Goal: Task Accomplishment & Management: Complete application form

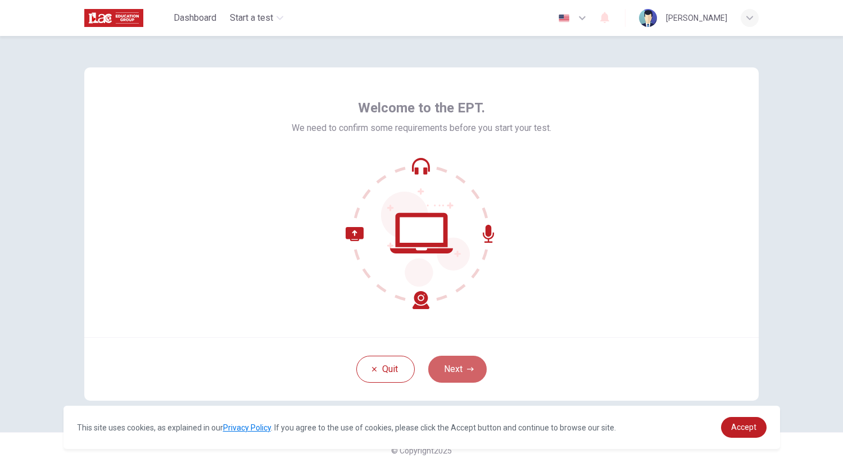
drag, startPoint x: 470, startPoint y: 367, endPoint x: 540, endPoint y: 391, distance: 74.5
click at [471, 367] on icon "button" at bounding box center [470, 369] width 7 height 7
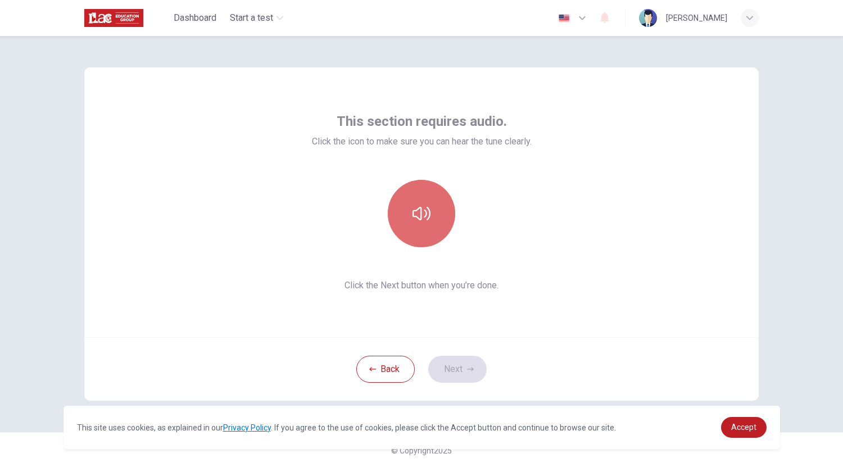
click at [418, 211] on icon "button" at bounding box center [422, 214] width 18 height 18
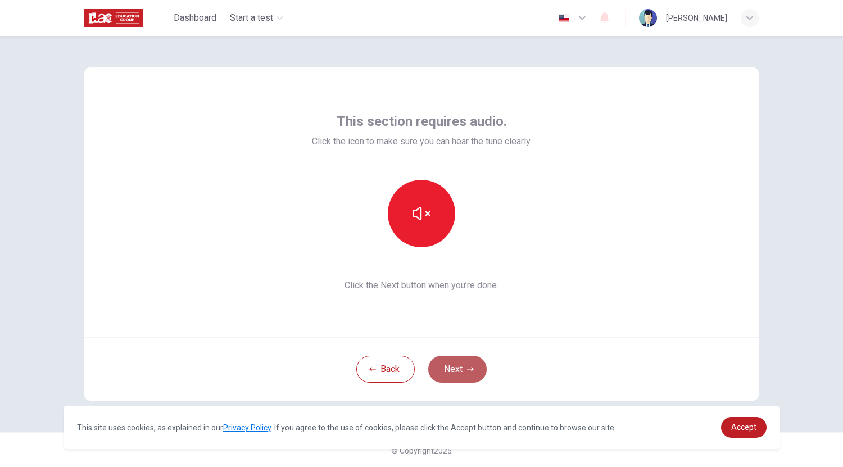
click at [463, 369] on button "Next" at bounding box center [457, 369] width 58 height 27
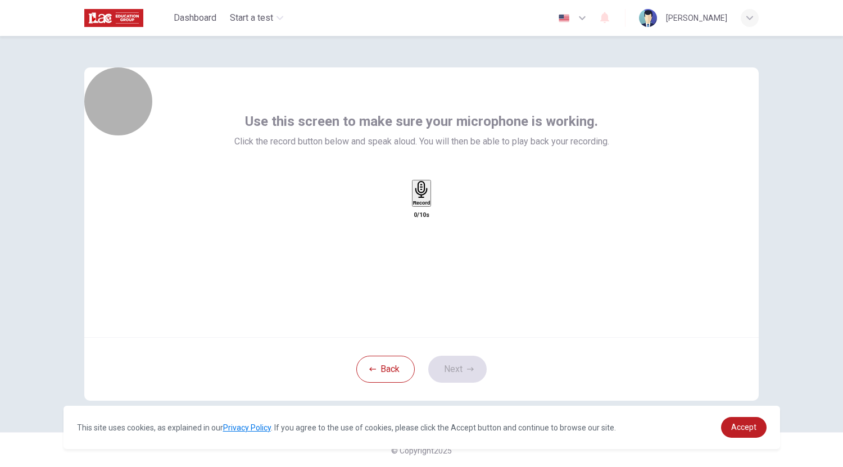
click at [417, 198] on icon "button" at bounding box center [421, 189] width 12 height 17
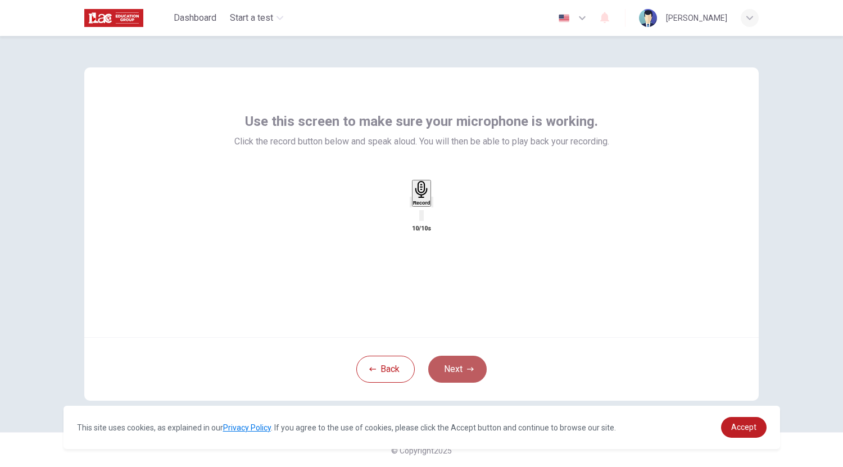
click at [460, 371] on button "Next" at bounding box center [457, 369] width 58 height 27
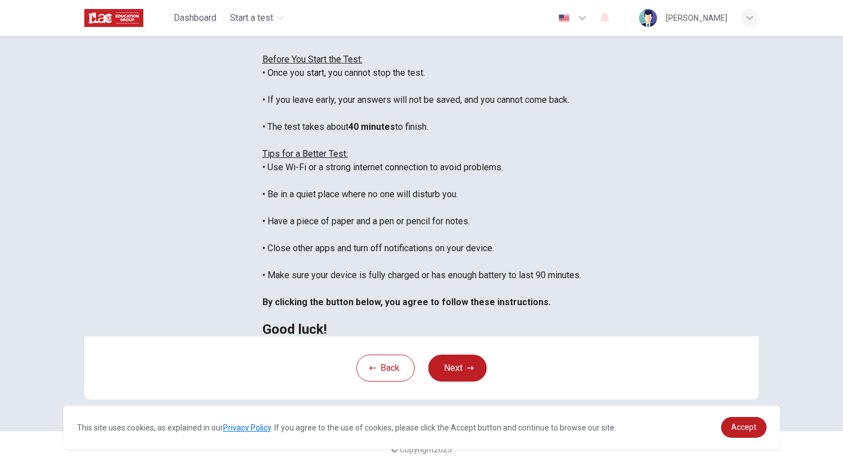
scroll to position [158, 0]
click at [471, 372] on button "Next" at bounding box center [457, 368] width 58 height 27
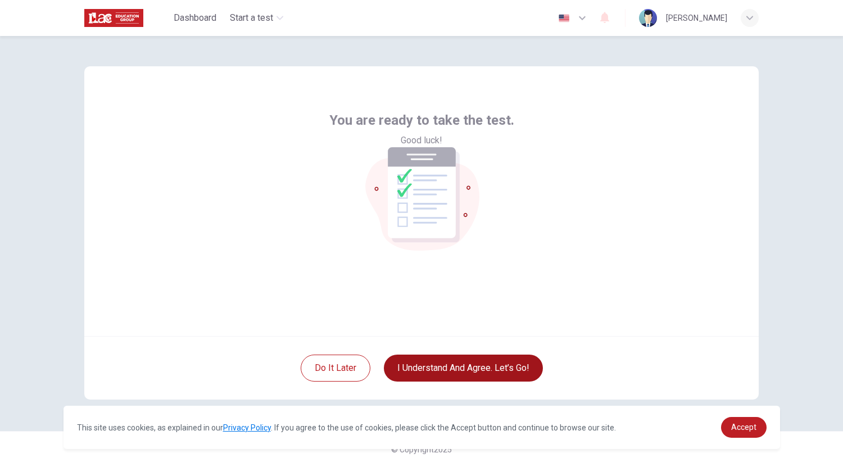
scroll to position [1, 0]
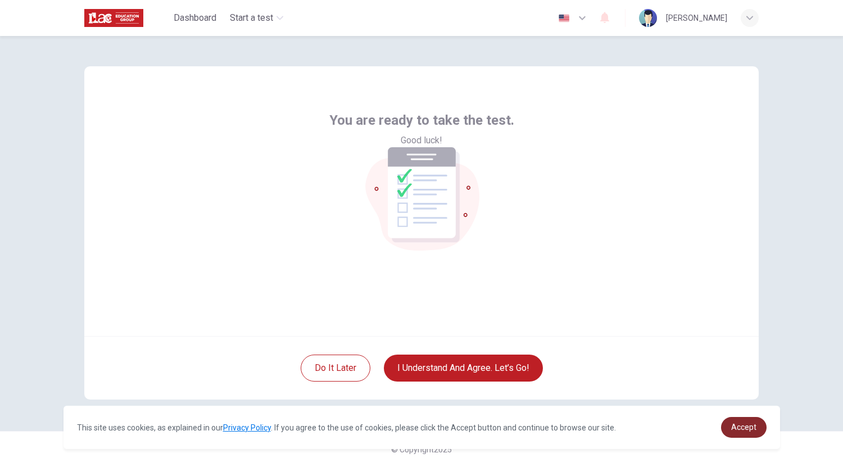
click at [754, 430] on span "Accept" at bounding box center [743, 427] width 25 height 9
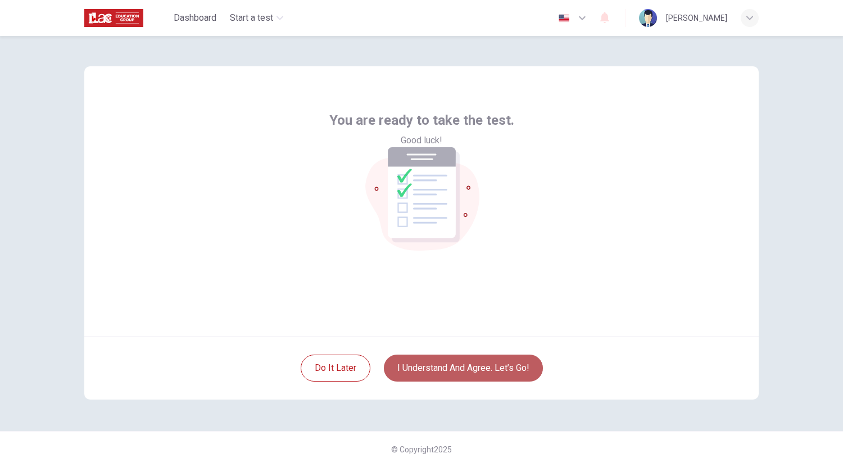
click at [469, 366] on button "I understand and agree. Let’s go!" at bounding box center [463, 368] width 159 height 27
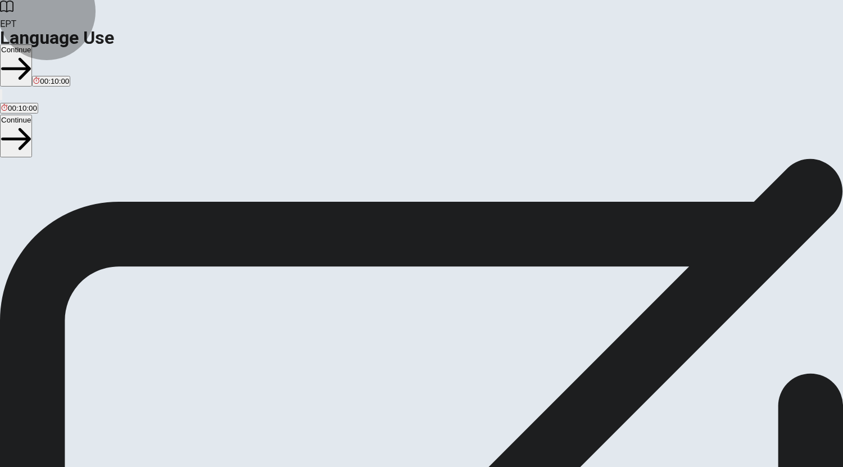
click at [32, 44] on button "Continue" at bounding box center [16, 65] width 32 height 42
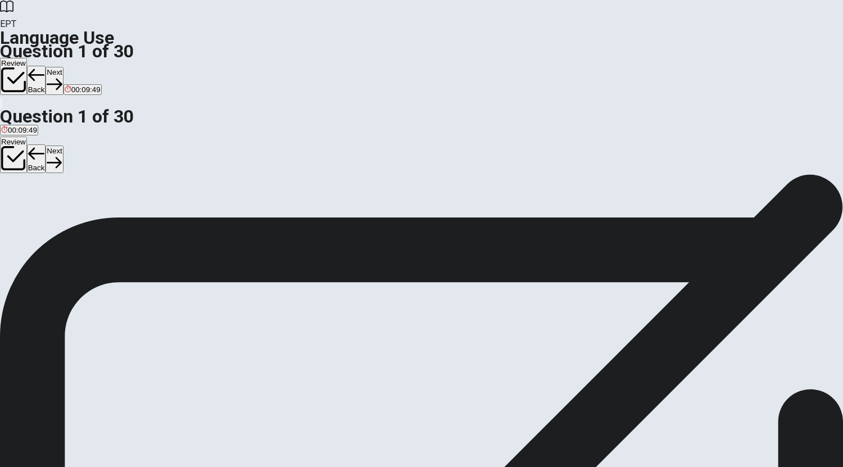
click at [63, 67] on button "Next" at bounding box center [54, 81] width 17 height 28
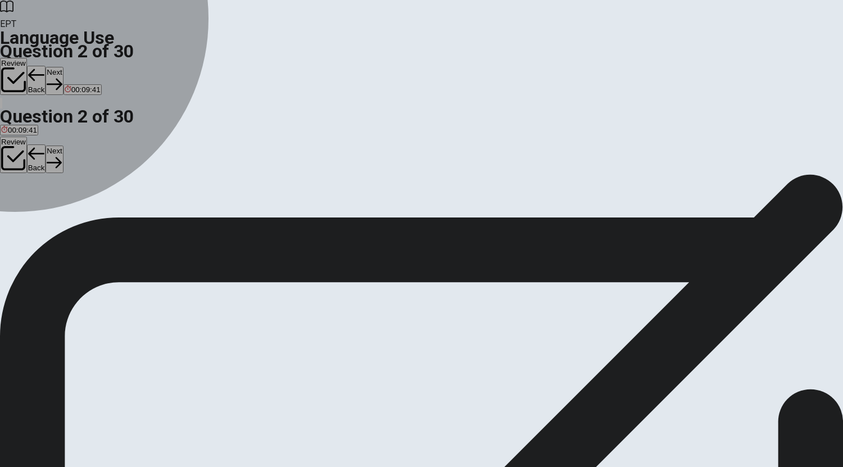
click at [78, 211] on div "D" at bounding box center [72, 206] width 11 height 8
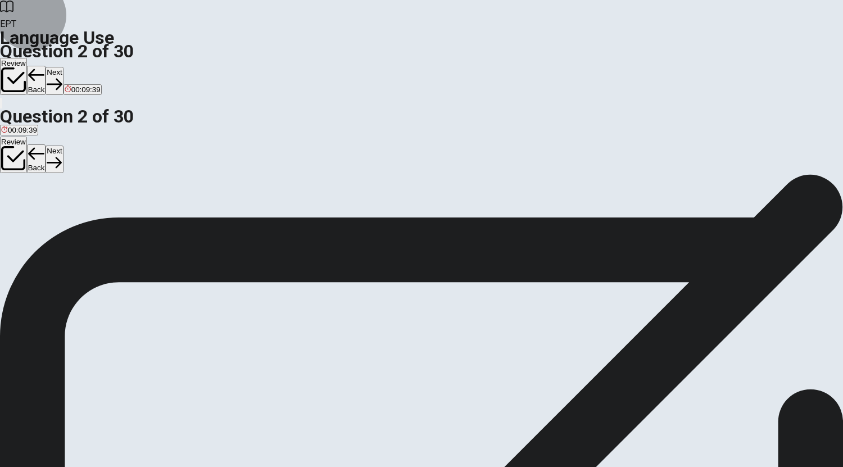
click at [63, 67] on button "Next" at bounding box center [54, 81] width 17 height 28
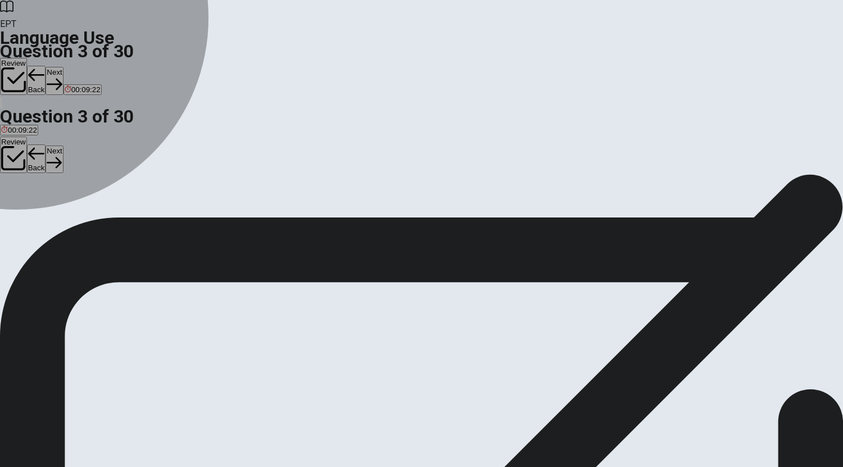
click at [13, 202] on div "A" at bounding box center [7, 206] width 12 height 8
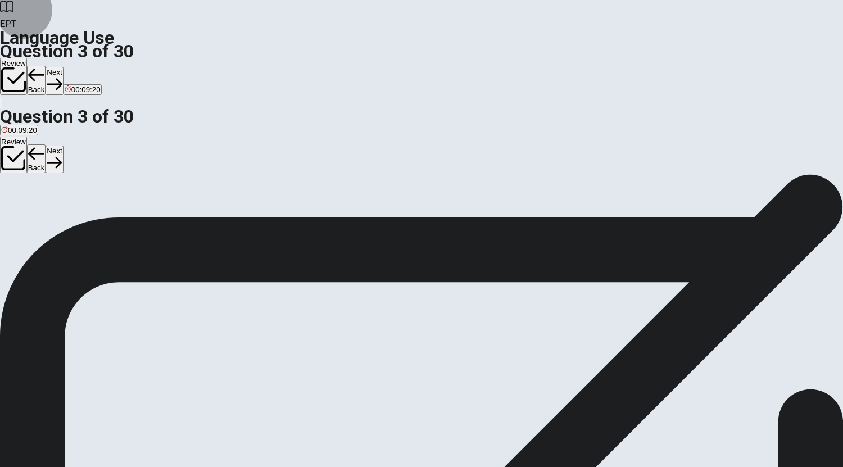
click at [63, 67] on button "Next" at bounding box center [54, 81] width 17 height 28
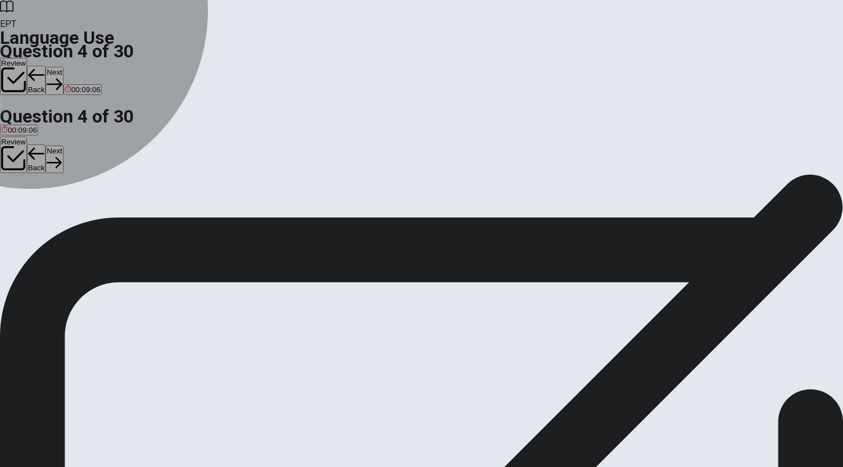
click at [49, 219] on span "go" at bounding box center [44, 215] width 8 height 8
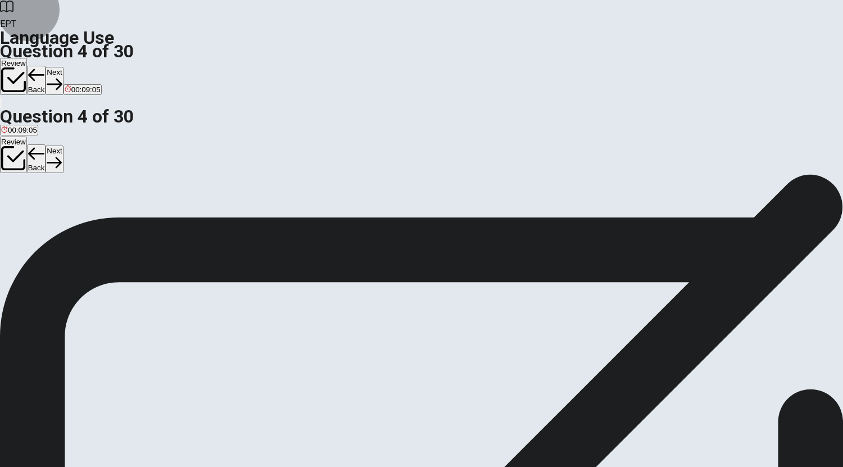
click at [63, 67] on button "Next" at bounding box center [54, 81] width 17 height 28
click at [43, 76] on icon "button" at bounding box center [35, 83] width 15 height 15
click at [63, 67] on button "Next" at bounding box center [54, 81] width 17 height 28
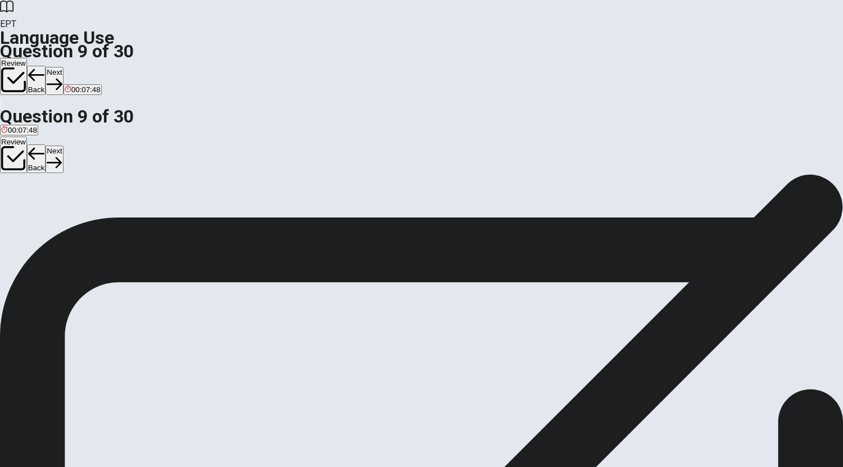
click at [63, 67] on button "Next" at bounding box center [54, 81] width 17 height 28
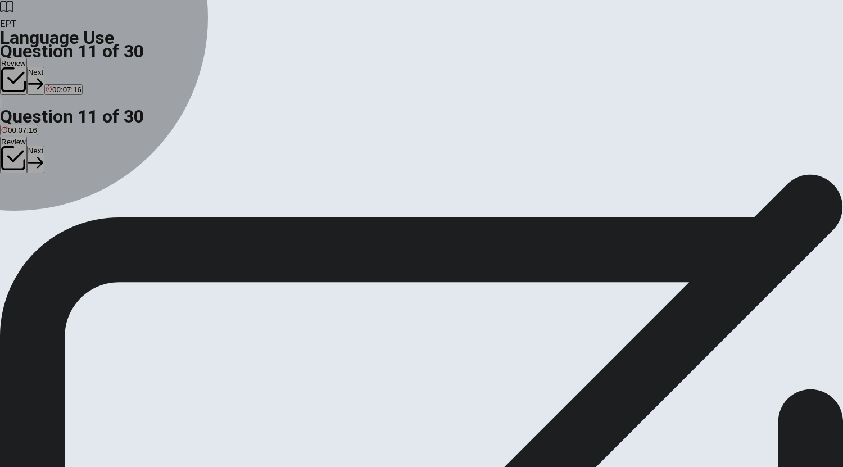
drag, startPoint x: 330, startPoint y: 223, endPoint x: 374, endPoint y: 202, distance: 49.0
click at [25, 211] on div "B" at bounding box center [19, 206] width 11 height 8
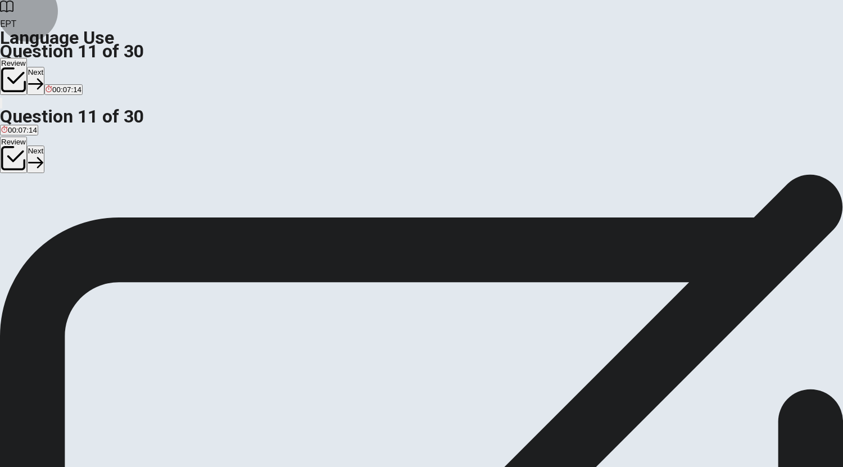
click at [44, 67] on button "Next" at bounding box center [35, 81] width 17 height 28
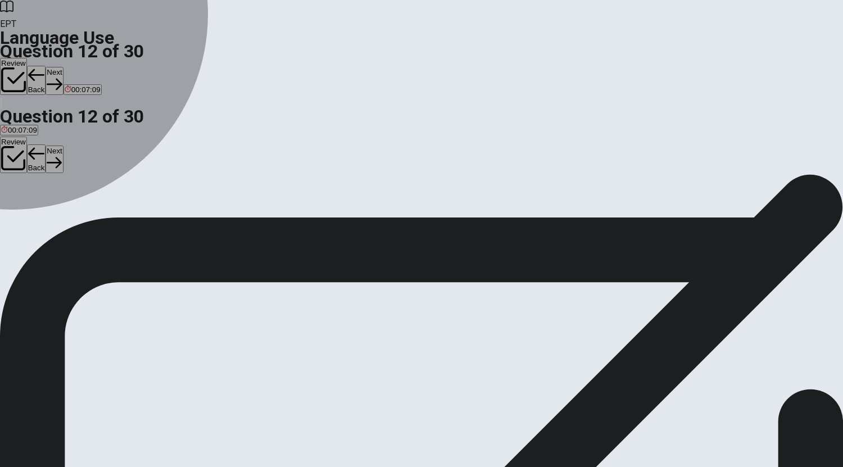
click at [63, 211] on div "D" at bounding box center [56, 206] width 14 height 8
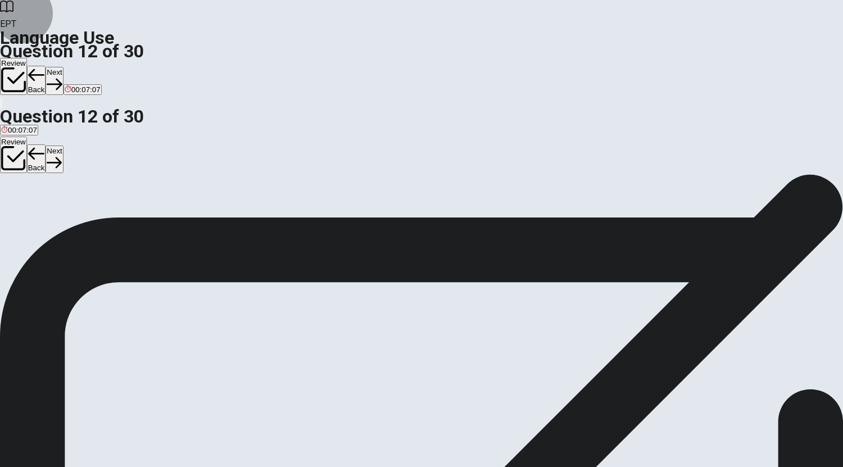
click at [63, 67] on button "Next" at bounding box center [54, 81] width 17 height 28
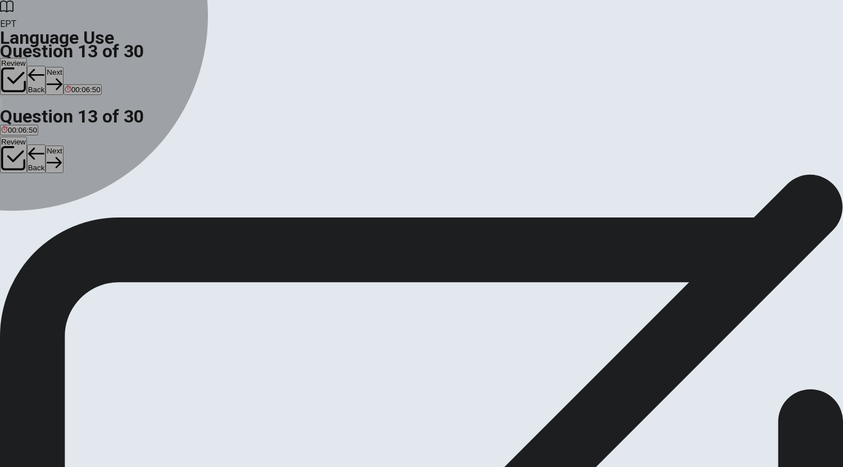
click at [25, 211] on div "B" at bounding box center [19, 206] width 12 height 8
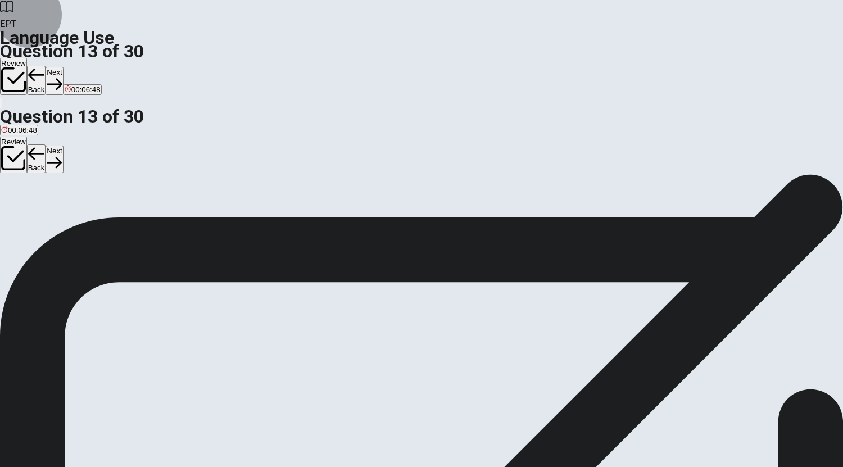
click at [63, 67] on button "Next" at bounding box center [54, 81] width 17 height 28
click at [17, 201] on button "A bowl" at bounding box center [8, 210] width 17 height 19
click at [63, 67] on button "Next" at bounding box center [54, 81] width 17 height 28
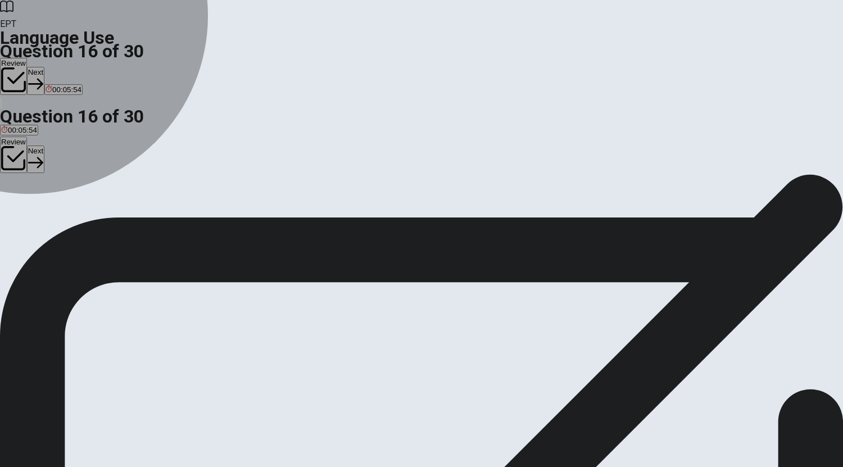
click at [98, 219] on span "journalist" at bounding box center [83, 215] width 30 height 8
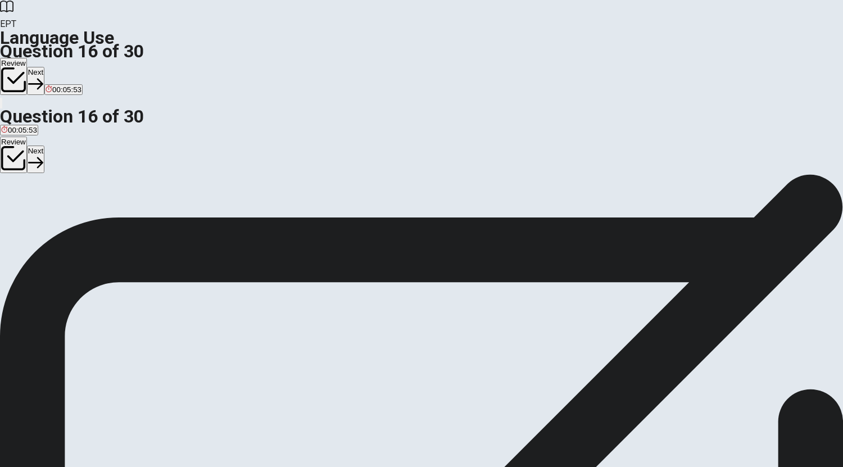
click at [44, 67] on button "Next" at bounding box center [35, 81] width 17 height 28
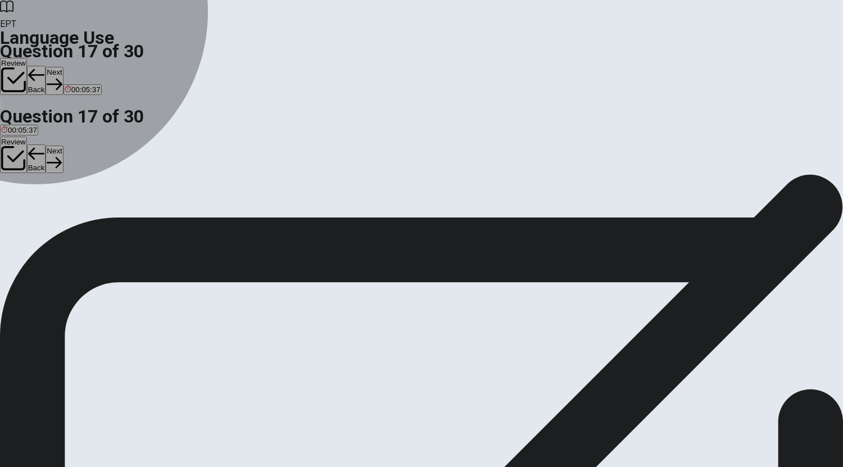
click at [102, 219] on span "farmer" at bounding box center [91, 215] width 22 height 8
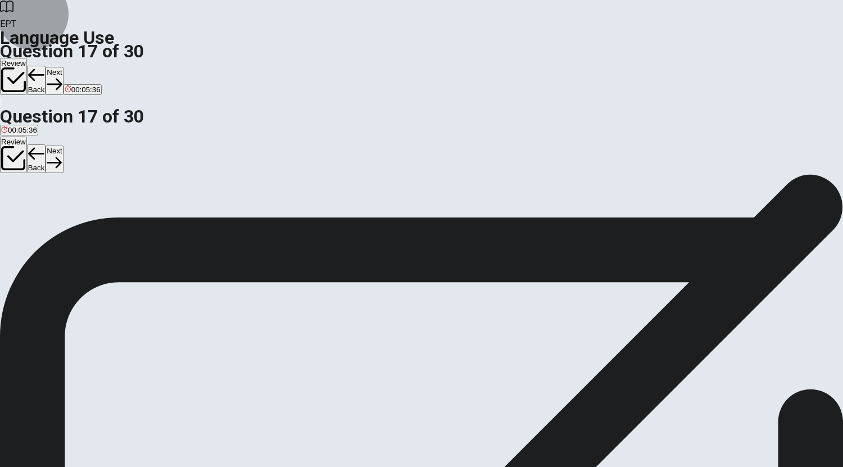
click at [63, 67] on button "Next" at bounding box center [54, 81] width 17 height 28
click at [74, 219] on span "Open" at bounding box center [64, 215] width 19 height 8
click at [63, 67] on button "Next" at bounding box center [54, 81] width 17 height 28
click at [71, 218] on span "refrigerator" at bounding box center [53, 215] width 37 height 8
click at [63, 67] on button "Next" at bounding box center [54, 81] width 17 height 28
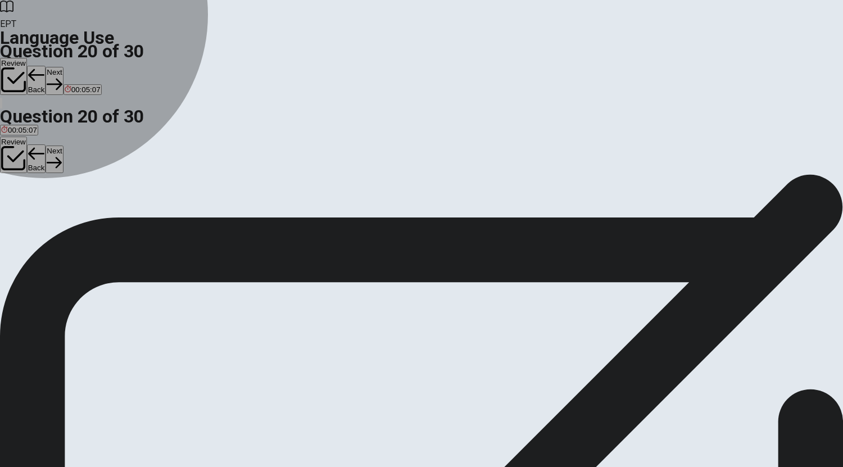
click at [23, 211] on span "leaves" at bounding box center [12, 215] width 22 height 8
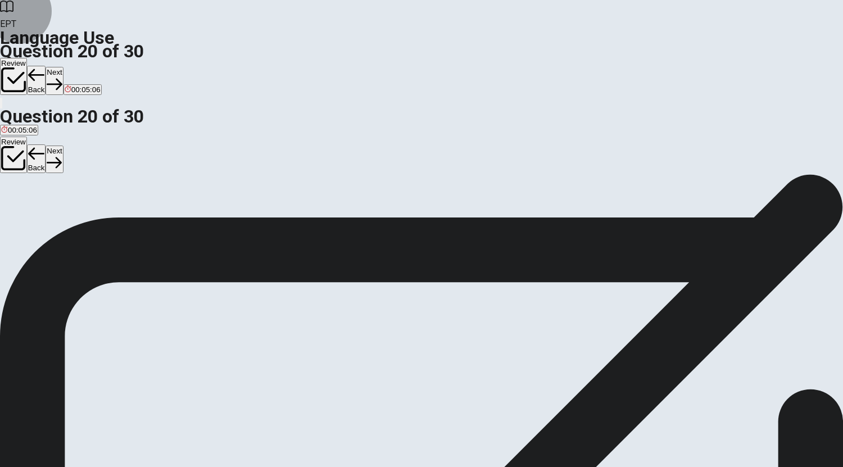
click at [63, 67] on button "Next" at bounding box center [54, 81] width 17 height 28
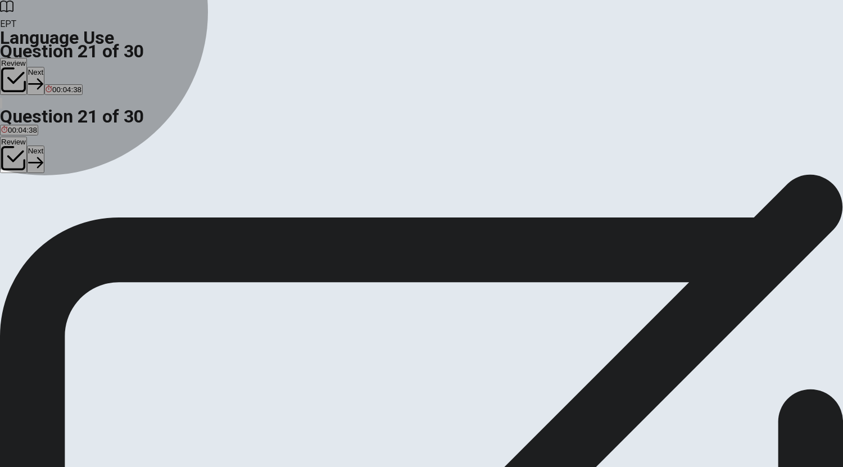
click at [53, 219] on span "will be" at bounding box center [43, 215] width 21 height 8
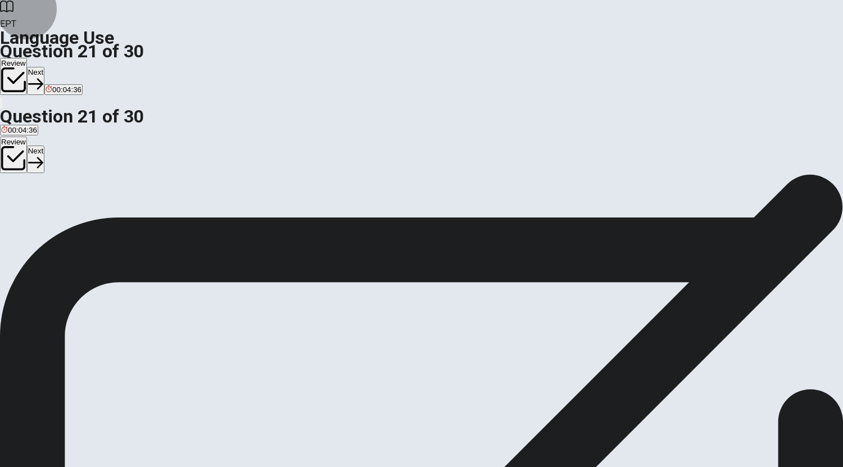
click at [44, 67] on button "Next" at bounding box center [35, 81] width 17 height 28
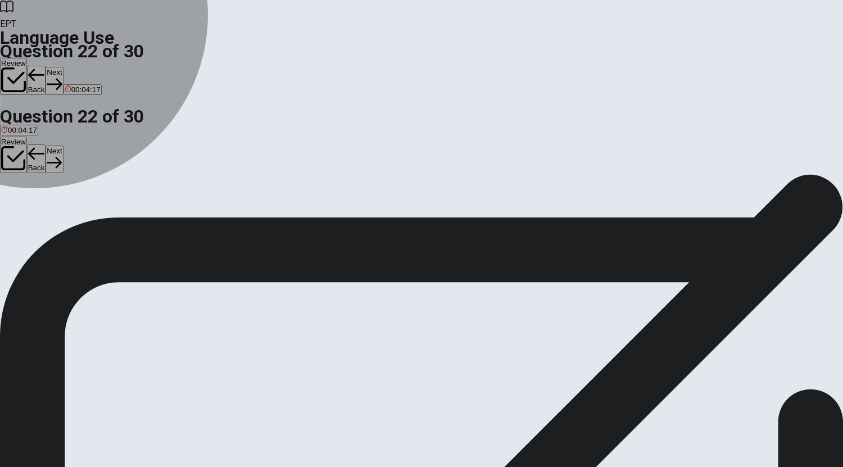
click at [28, 220] on button "B Is" at bounding box center [24, 210] width 8 height 19
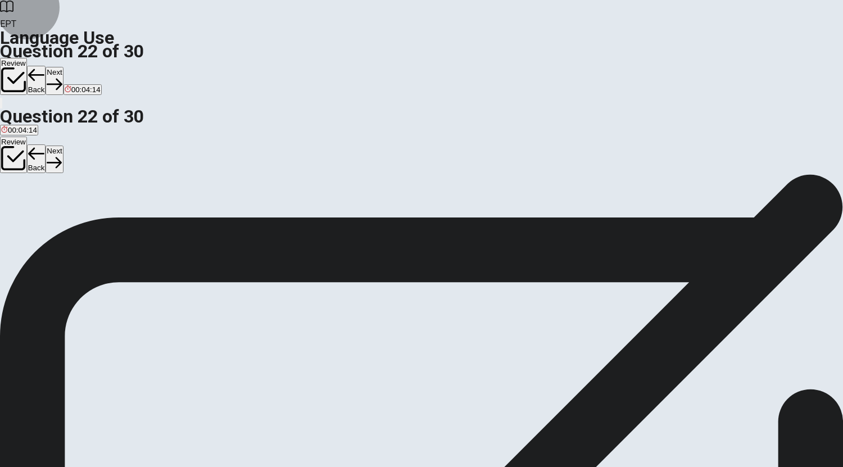
click at [63, 67] on button "Next" at bounding box center [54, 81] width 17 height 28
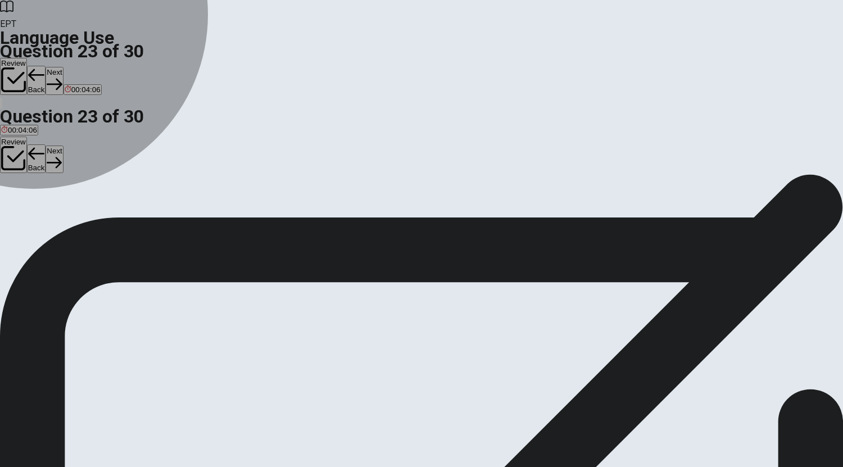
click at [13, 211] on span "Are" at bounding box center [7, 215] width 12 height 8
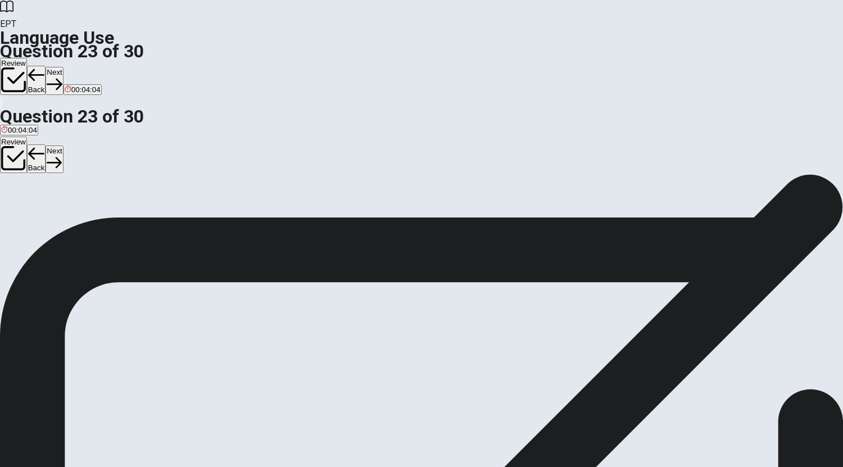
click at [63, 67] on button "Next" at bounding box center [54, 81] width 17 height 28
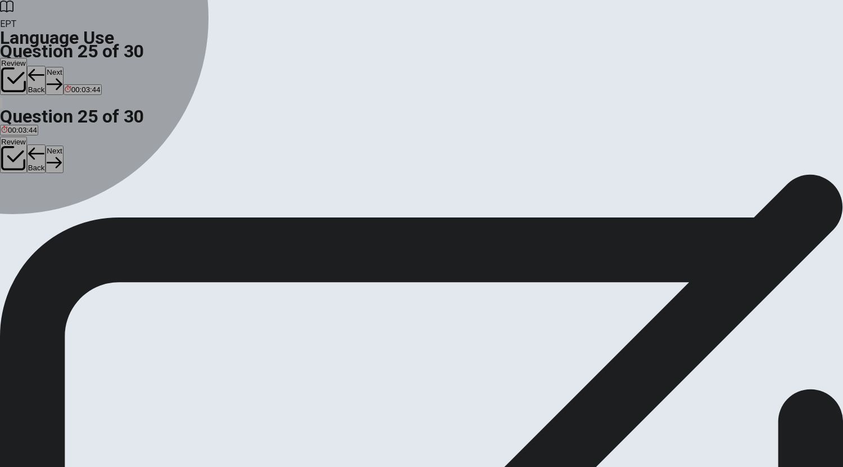
drag, startPoint x: 328, startPoint y: 223, endPoint x: 403, endPoint y: 198, distance: 78.8
click at [64, 211] on div "B" at bounding box center [44, 206] width 40 height 8
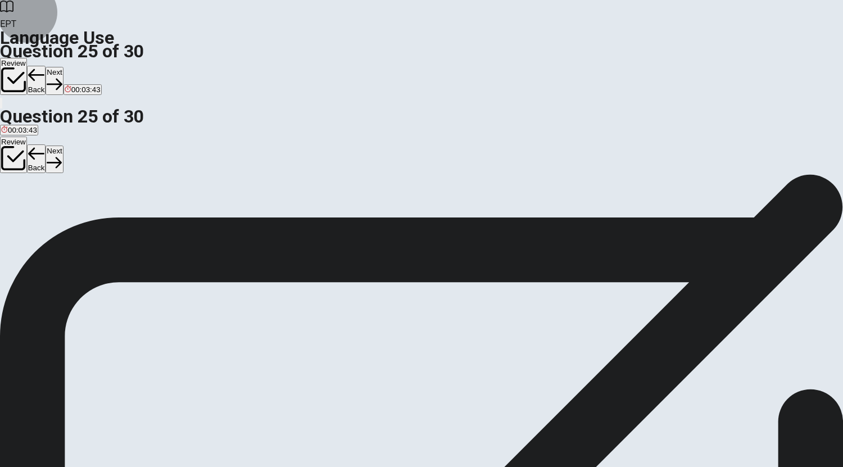
click at [63, 67] on button "Next" at bounding box center [54, 81] width 17 height 28
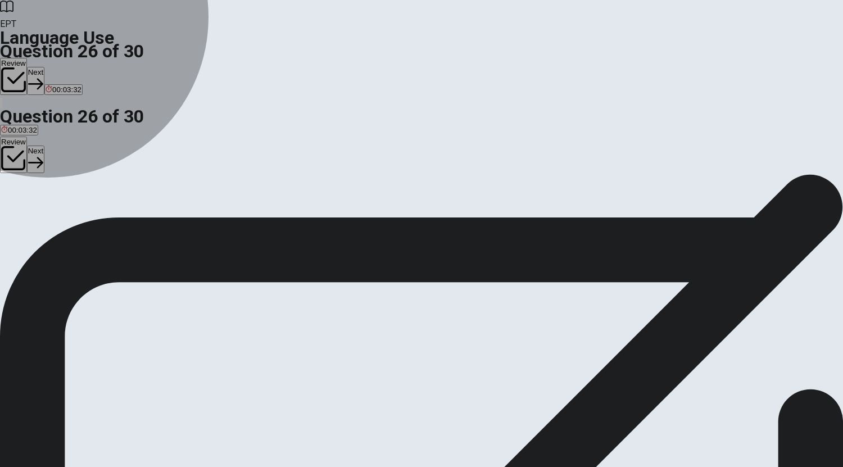
click at [100, 219] on span "teacher" at bounding box center [87, 215] width 25 height 8
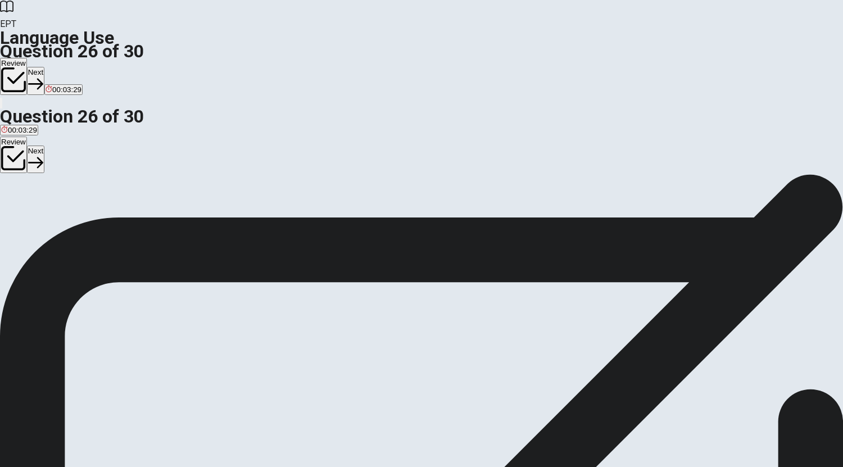
click at [44, 67] on button "Next" at bounding box center [35, 81] width 17 height 28
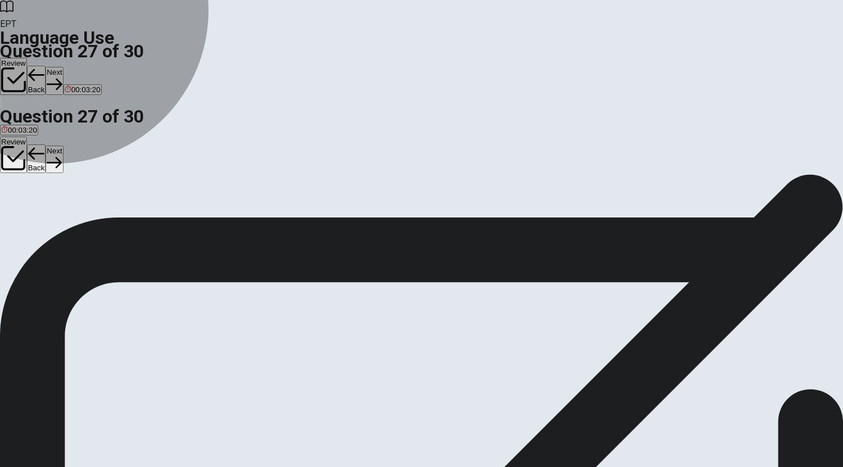
click at [58, 215] on span "refrigerator" at bounding box center [39, 215] width 37 height 8
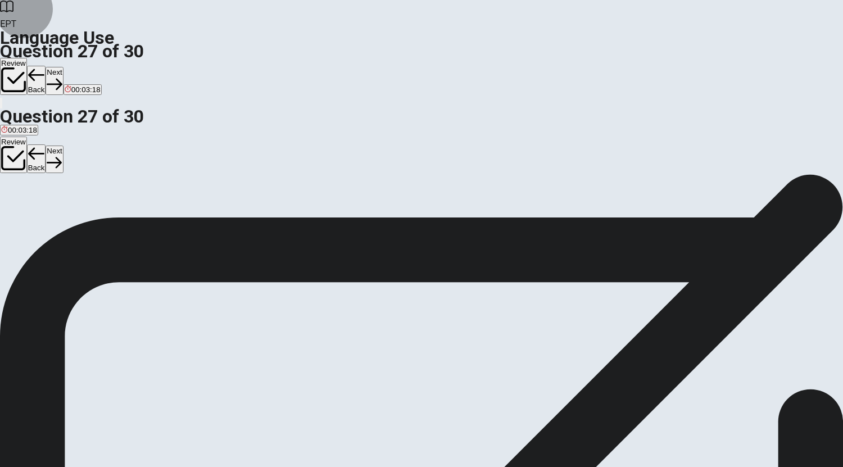
click at [63, 67] on button "Next" at bounding box center [54, 81] width 17 height 28
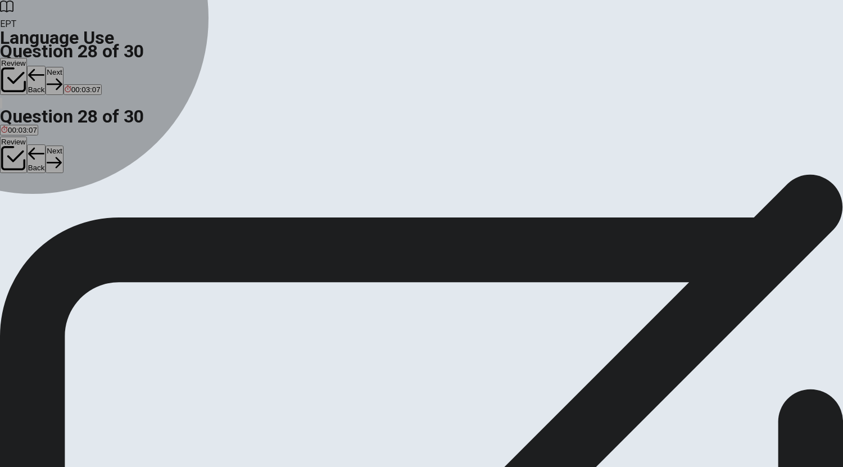
click at [42, 219] on span "door" at bounding box center [34, 215] width 15 height 8
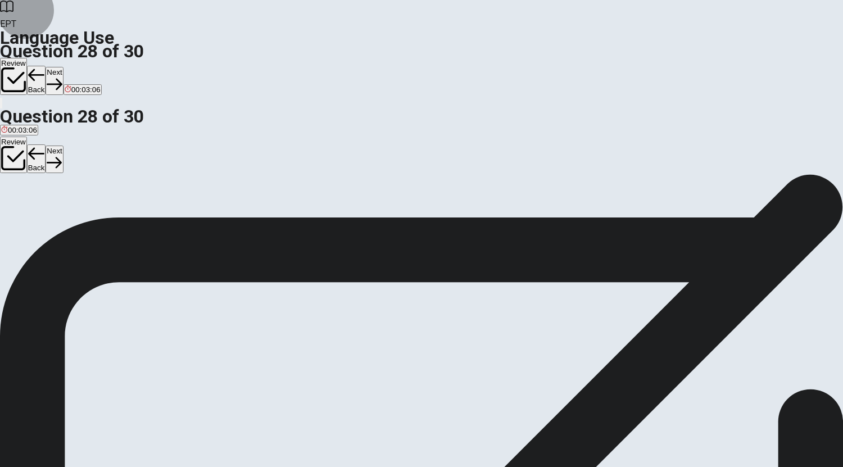
click at [63, 67] on button "Next" at bounding box center [54, 81] width 17 height 28
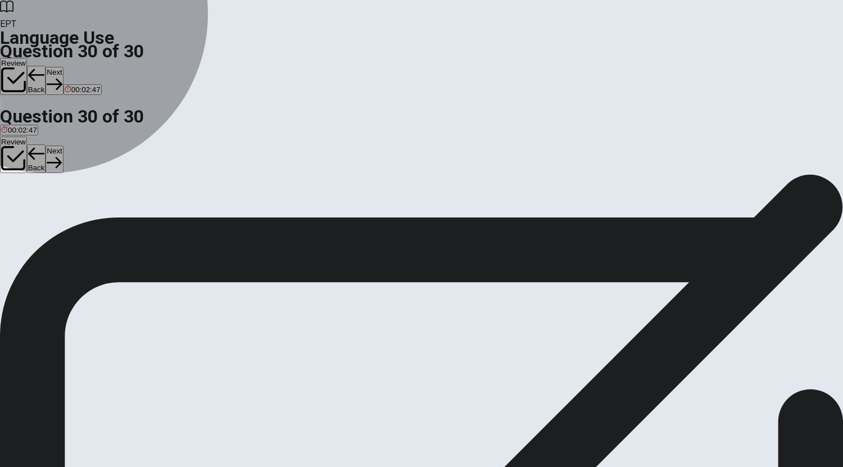
click at [56, 219] on span "had start" at bounding box center [40, 215] width 29 height 8
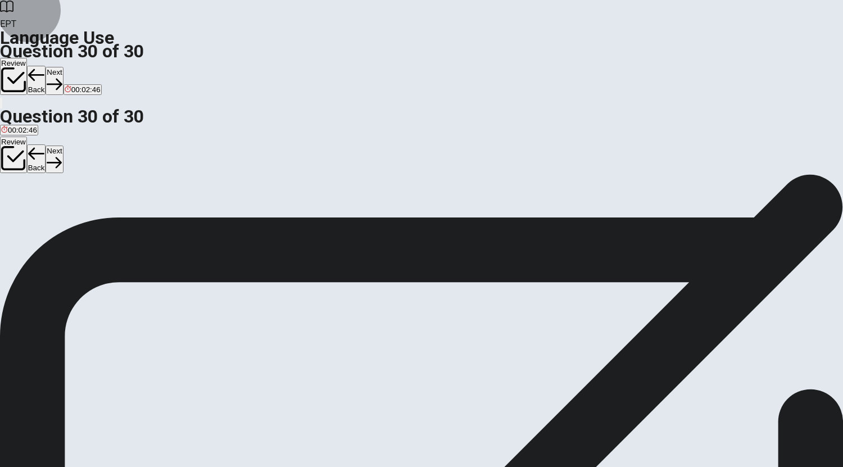
click at [63, 67] on button "Next" at bounding box center [54, 81] width 17 height 28
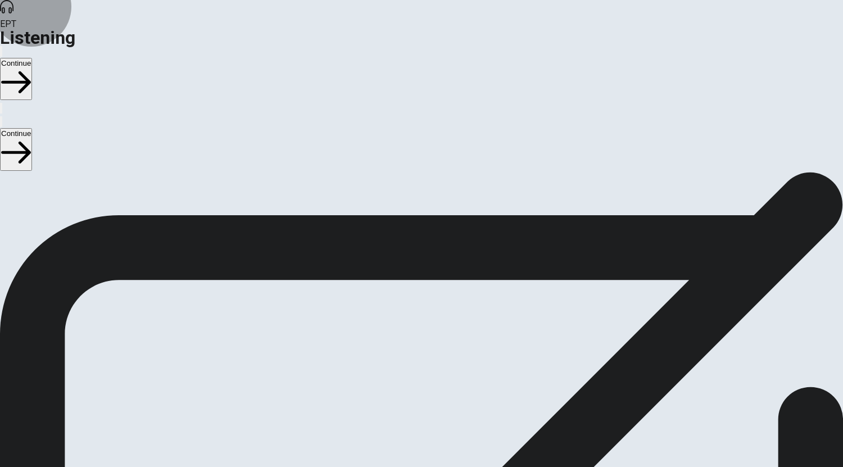
click at [32, 58] on button "Continue" at bounding box center [16, 79] width 32 height 42
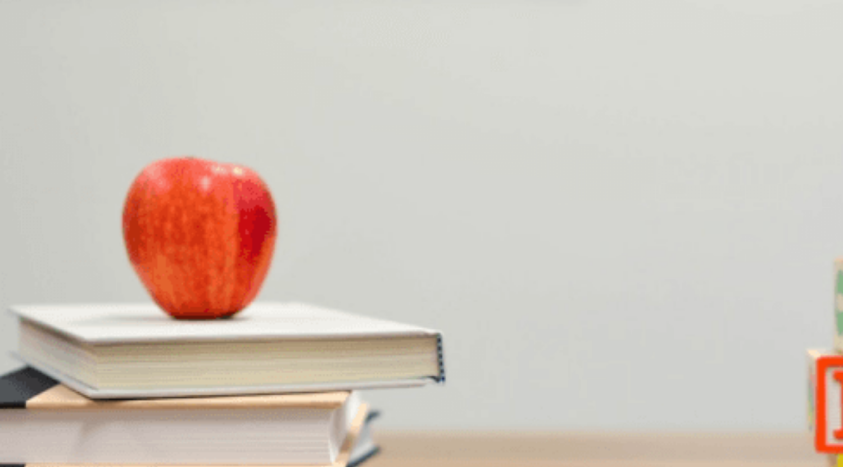
scroll to position [225, 0]
click at [219, 422] on div "Making a Doctor’s Appointment" at bounding box center [421, 428] width 843 height 13
click at [215, 422] on div "Making a Doctor’s Appointment" at bounding box center [421, 428] width 843 height 13
click at [331, 231] on span "She changes the date" at bounding box center [293, 226] width 73 height 8
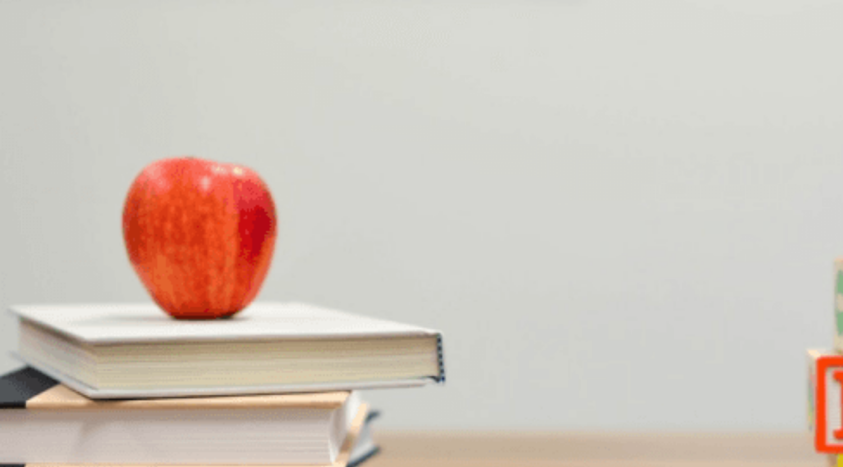
scroll to position [225, 0]
click at [22, 269] on span "3 p.m." at bounding box center [11, 273] width 21 height 8
click at [102, 364] on span "[DATE]" at bounding box center [91, 368] width 24 height 8
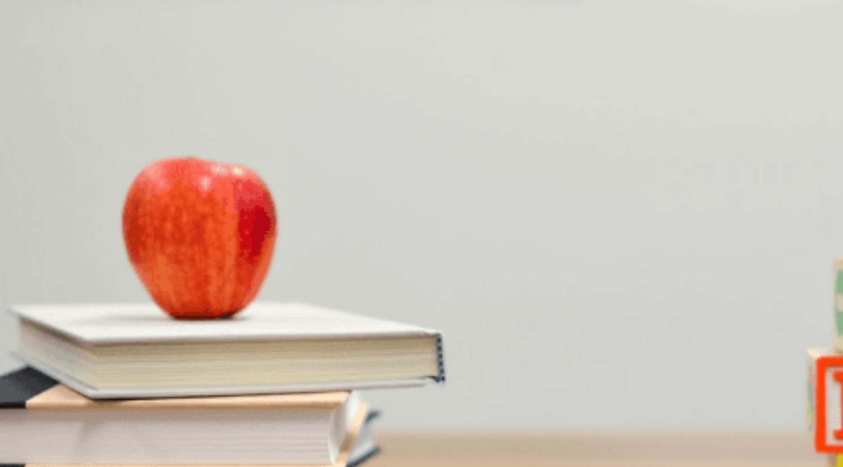
click at [355, 370] on span "To make a doctor’s appointment" at bounding box center [301, 374] width 106 height 8
click at [127, 276] on span "[PERSON_NAME]" at bounding box center [96, 280] width 62 height 8
click at [32, 58] on button "Continue" at bounding box center [16, 79] width 32 height 42
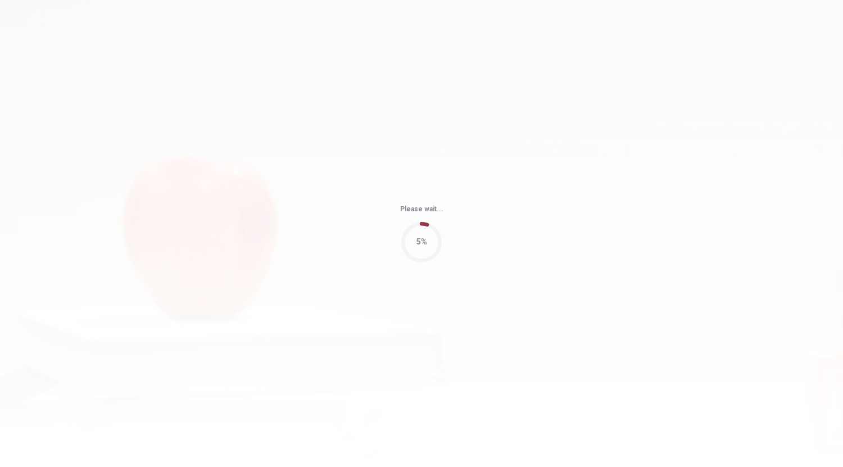
type input "64"
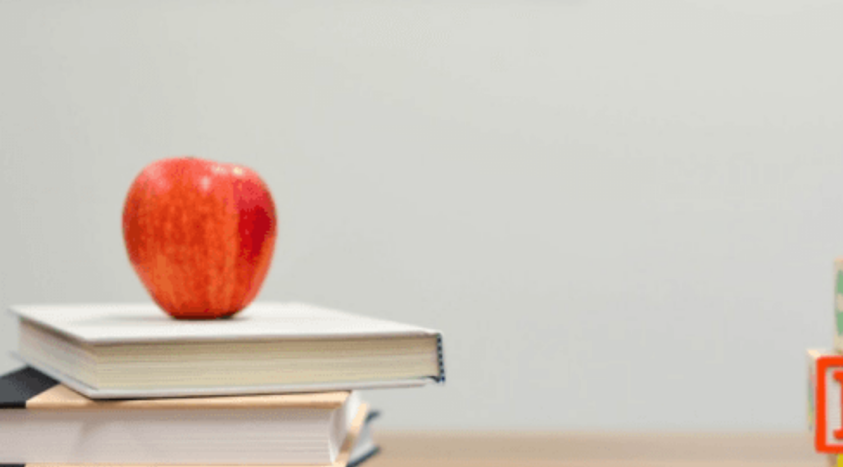
scroll to position [843, 0]
click at [53, 364] on span "$10" at bounding box center [47, 368] width 12 height 8
click at [32, 317] on span "Two" at bounding box center [25, 321] width 13 height 8
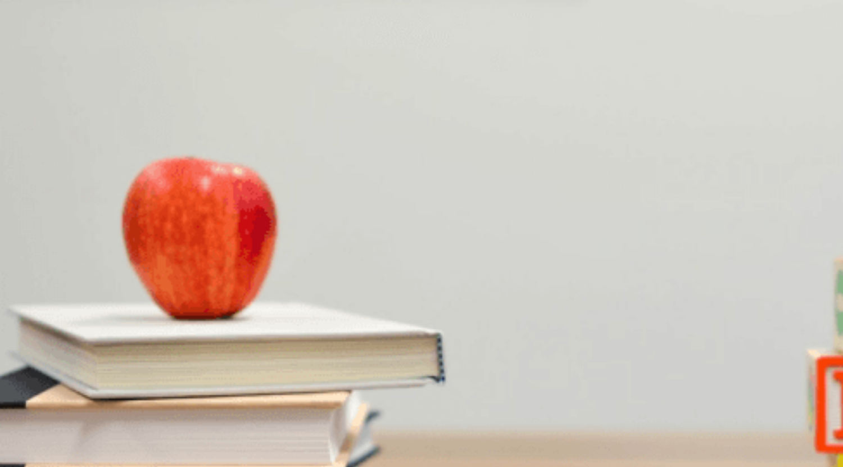
click at [22, 269] on span "7 p.m." at bounding box center [11, 273] width 21 height 8
click at [31, 222] on span "Standard" at bounding box center [16, 226] width 30 height 8
drag, startPoint x: 422, startPoint y: 351, endPoint x: 436, endPoint y: 333, distance: 22.5
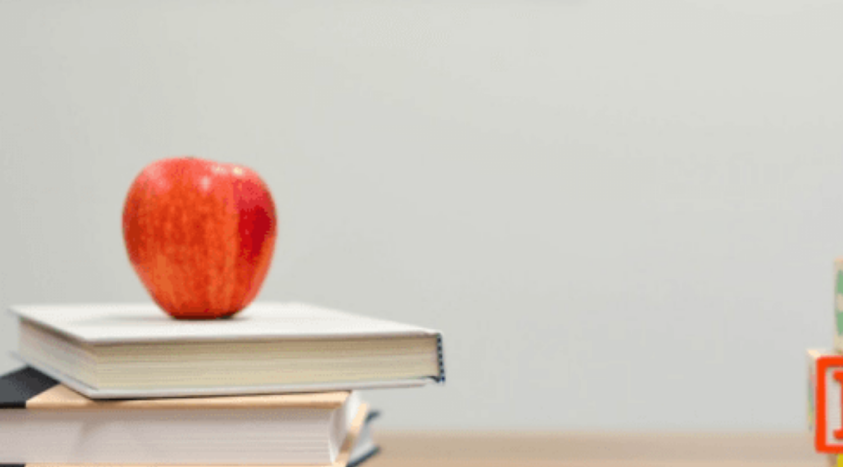
click at [136, 370] on span "The man" at bounding box center [121, 374] width 30 height 8
click at [32, 58] on button "Continue" at bounding box center [16, 79] width 32 height 42
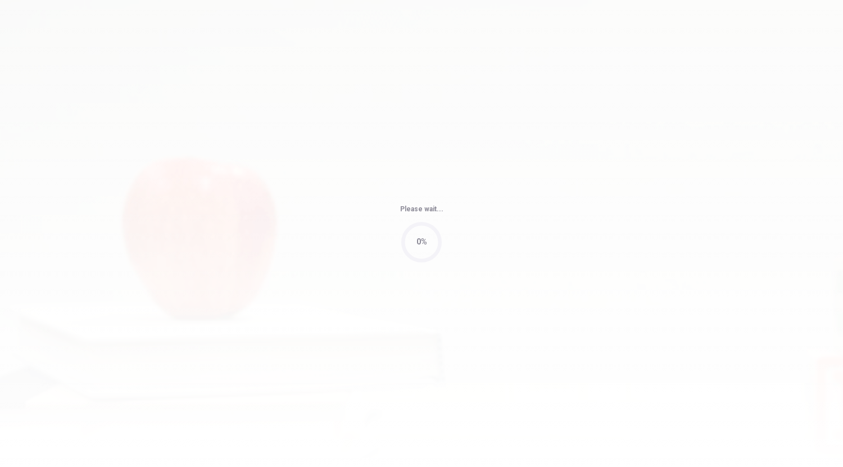
type input "45"
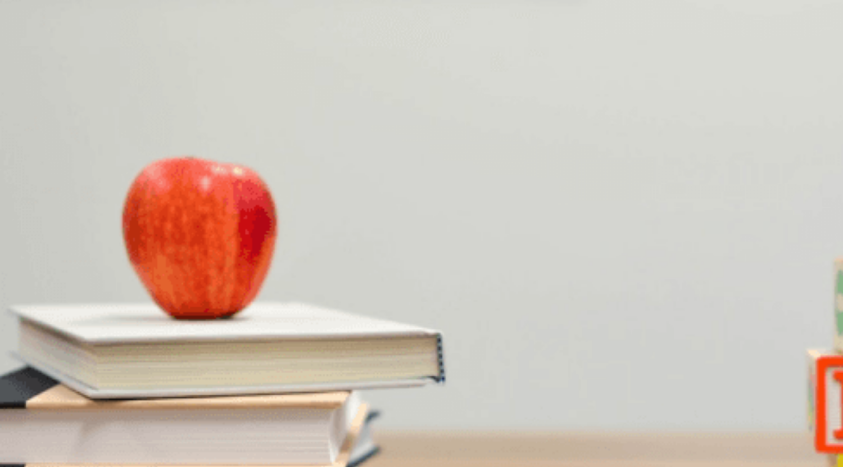
scroll to position [56, 0]
click at [96, 222] on span "Sandwiches" at bounding box center [75, 226] width 40 height 8
click at [62, 269] on span "Snacks and drinks" at bounding box center [31, 273] width 61 height 8
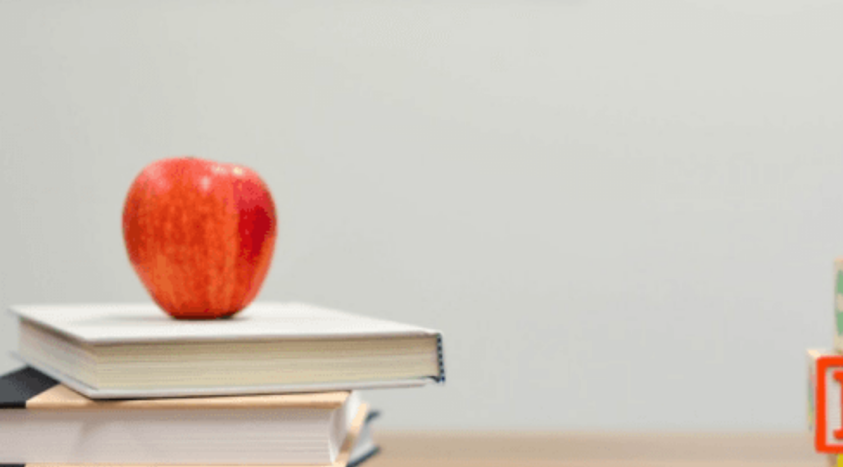
click at [102, 317] on span "Sandwiches" at bounding box center [82, 321] width 40 height 8
click at [54, 364] on span "[DATE] morning" at bounding box center [27, 368] width 53 height 8
click at [131, 411] on span "The beach" at bounding box center [113, 415] width 35 height 8
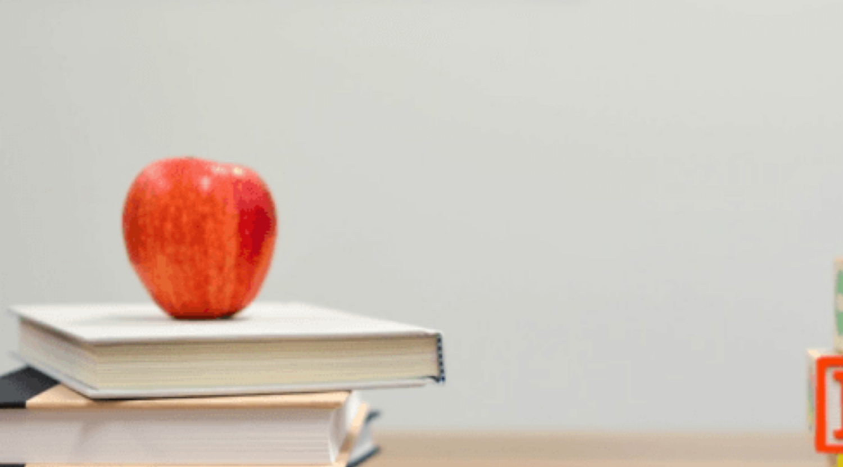
scroll to position [0, 0]
click at [32, 58] on button "Continue" at bounding box center [16, 79] width 32 height 42
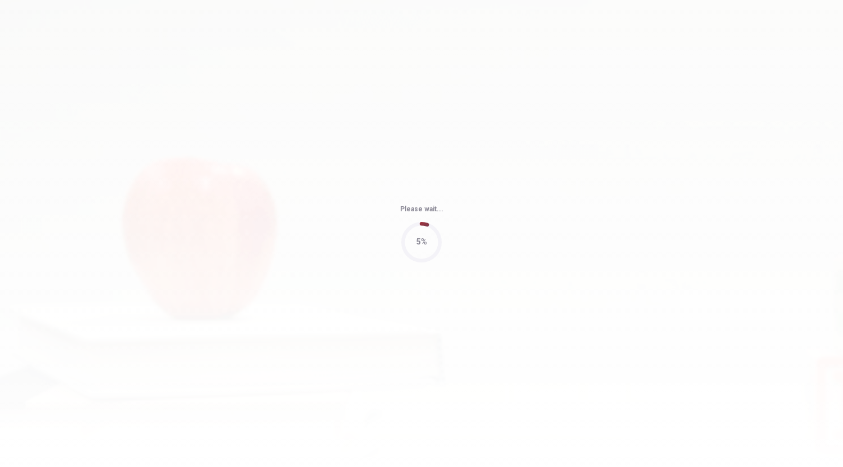
type input "51"
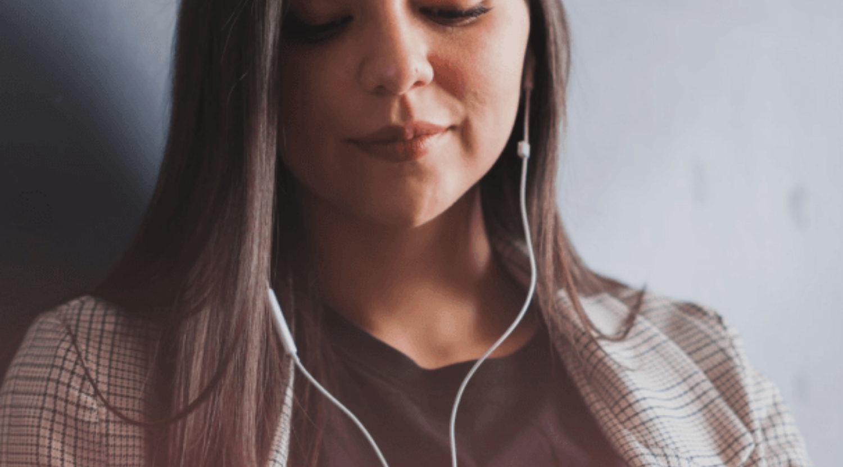
scroll to position [56, 0]
click at [32, 58] on button "Continue" at bounding box center [16, 79] width 32 height 42
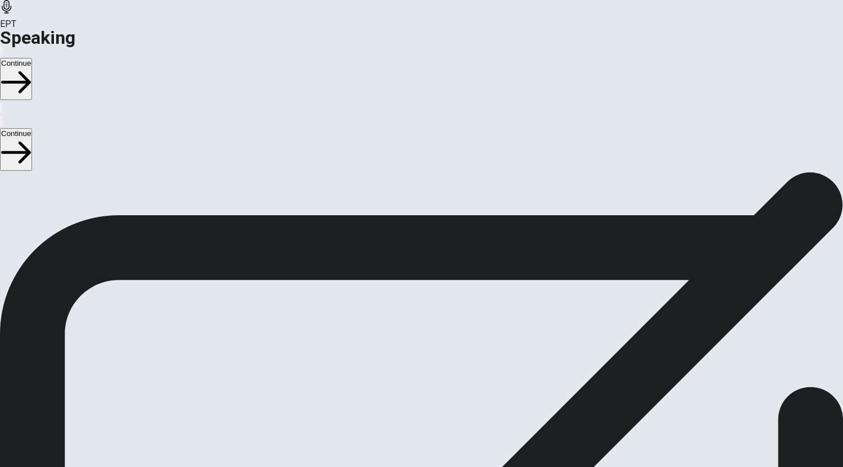
click at [442, 425] on span "Stop Recording" at bounding box center [422, 437] width 40 height 24
click at [409, 341] on button "Play Audio" at bounding box center [408, 346] width 2 height 11
click at [32, 58] on button "Continue" at bounding box center [16, 79] width 32 height 42
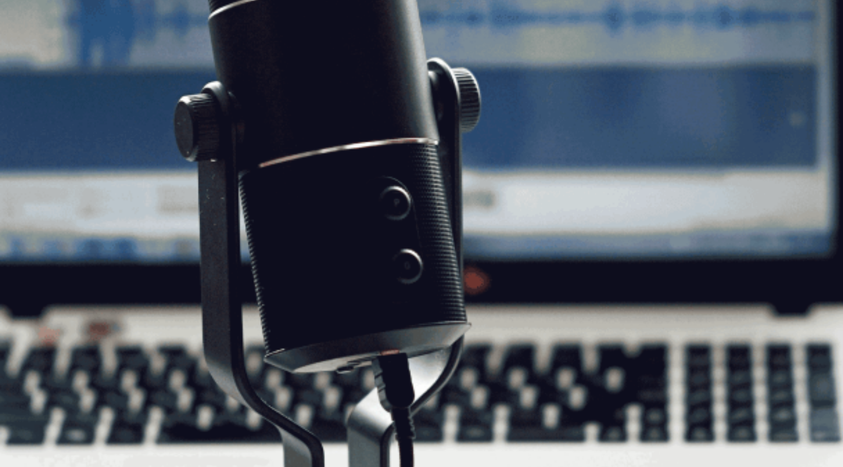
scroll to position [112, 0]
click at [32, 58] on button "Continue" at bounding box center [16, 79] width 32 height 42
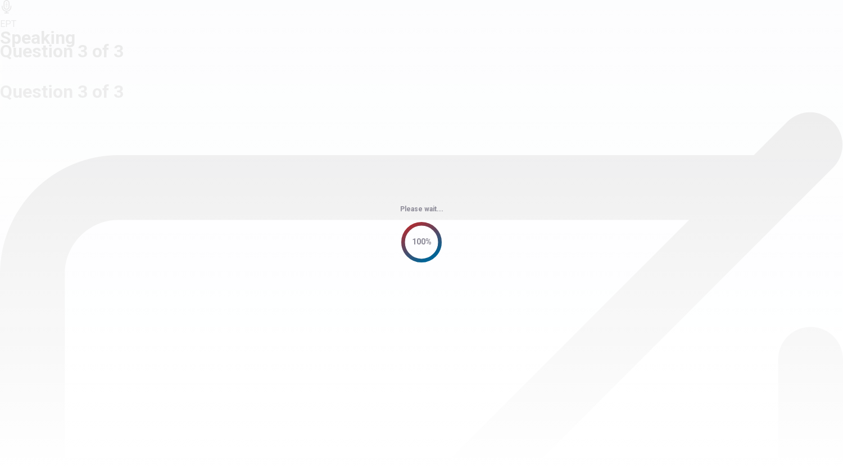
scroll to position [0, 0]
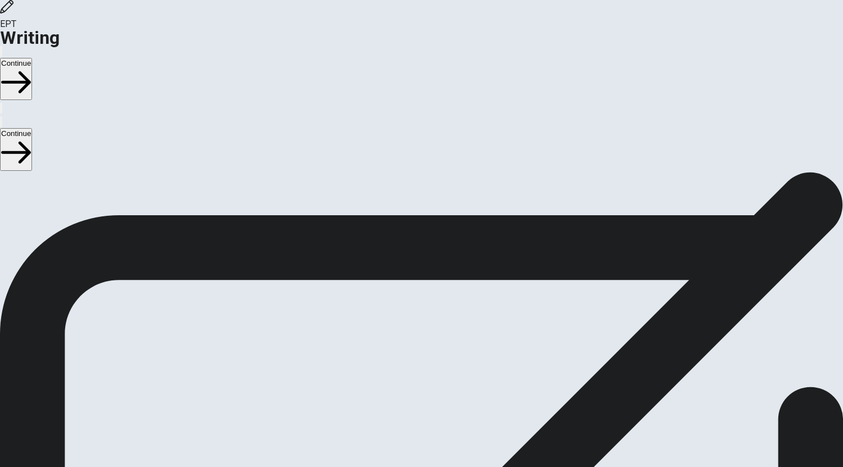
click at [32, 58] on button "Continue" at bounding box center [16, 79] width 32 height 42
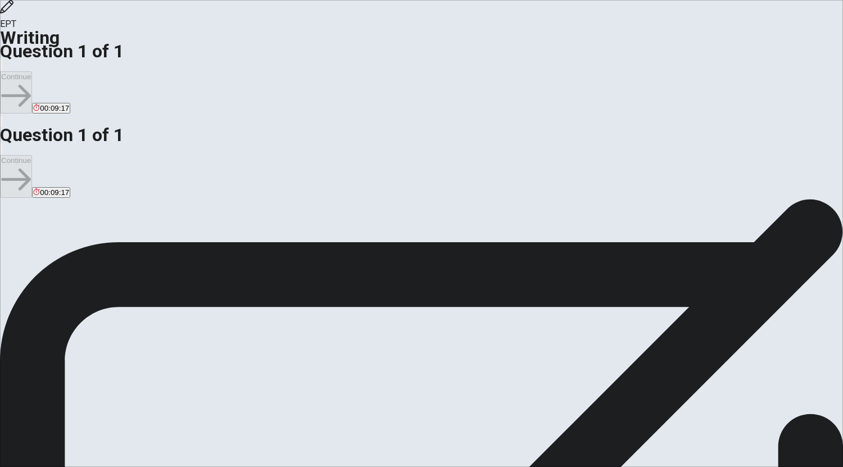
type textarea "I like visited anythink places to the beach were are tourist, were the live is …"
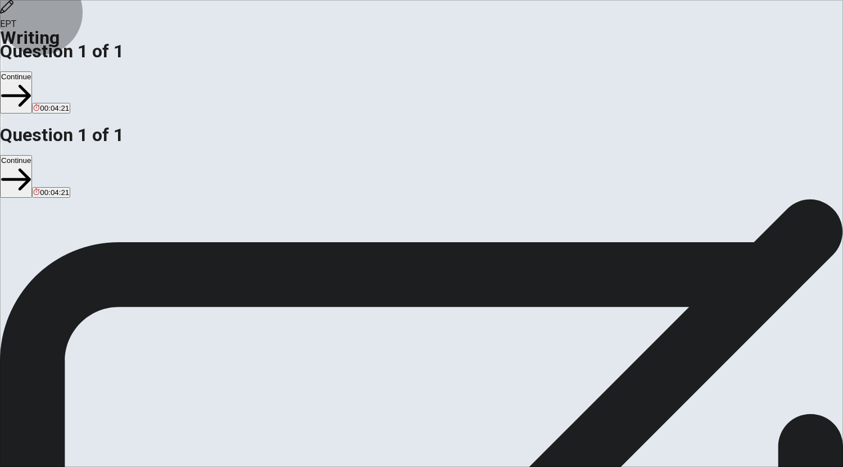
click at [32, 71] on button "Continue" at bounding box center [16, 92] width 32 height 42
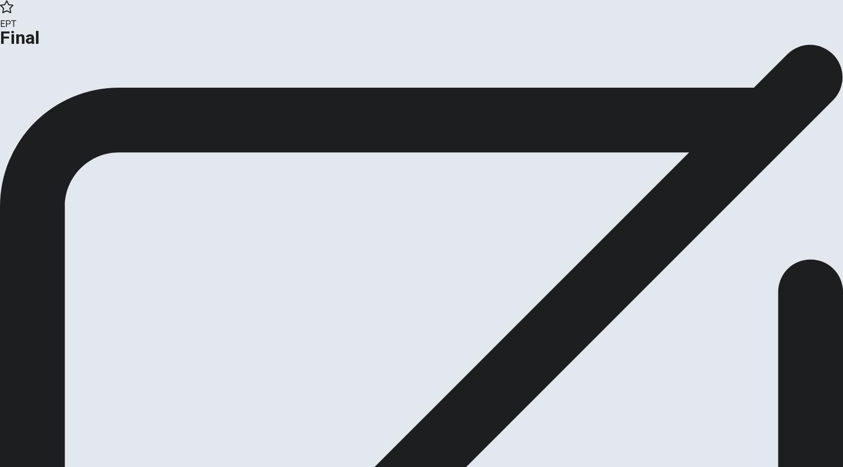
click at [46, 100] on button "Continue" at bounding box center [23, 92] width 46 height 15
